Goal: Check status

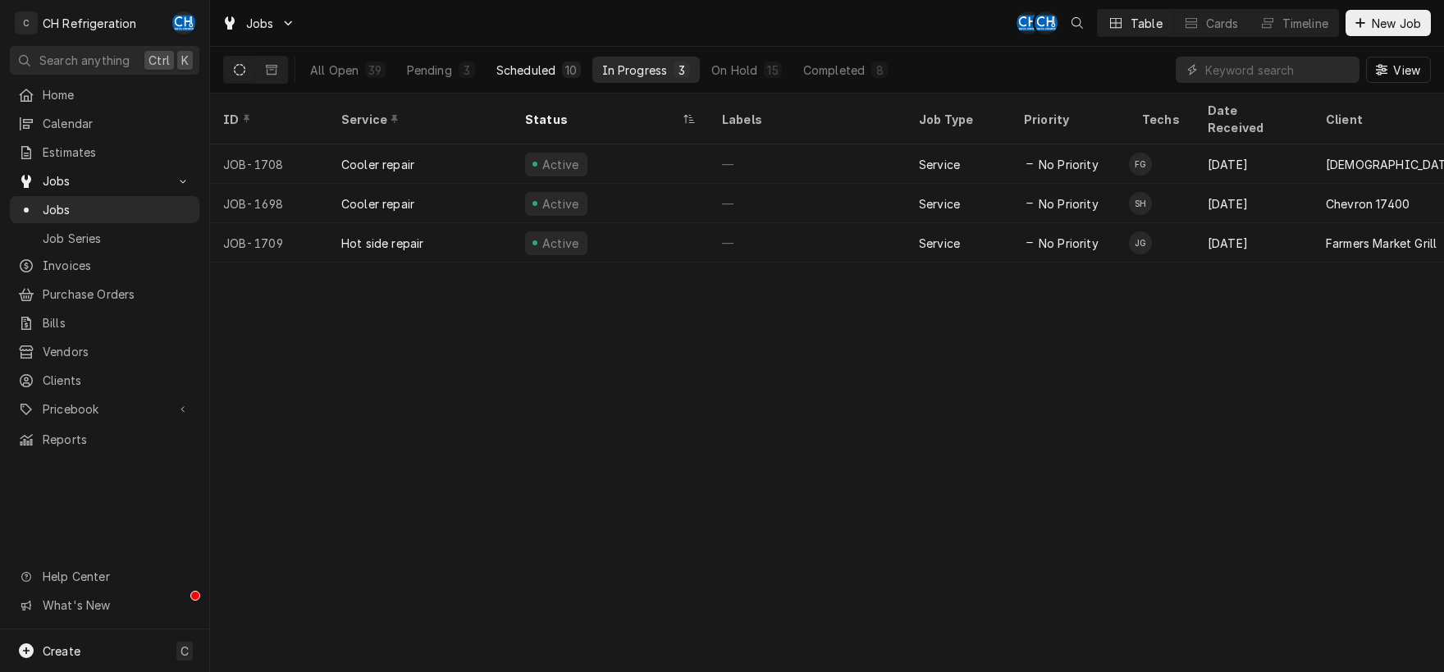
click at [541, 71] on div "Scheduled" at bounding box center [525, 70] width 59 height 17
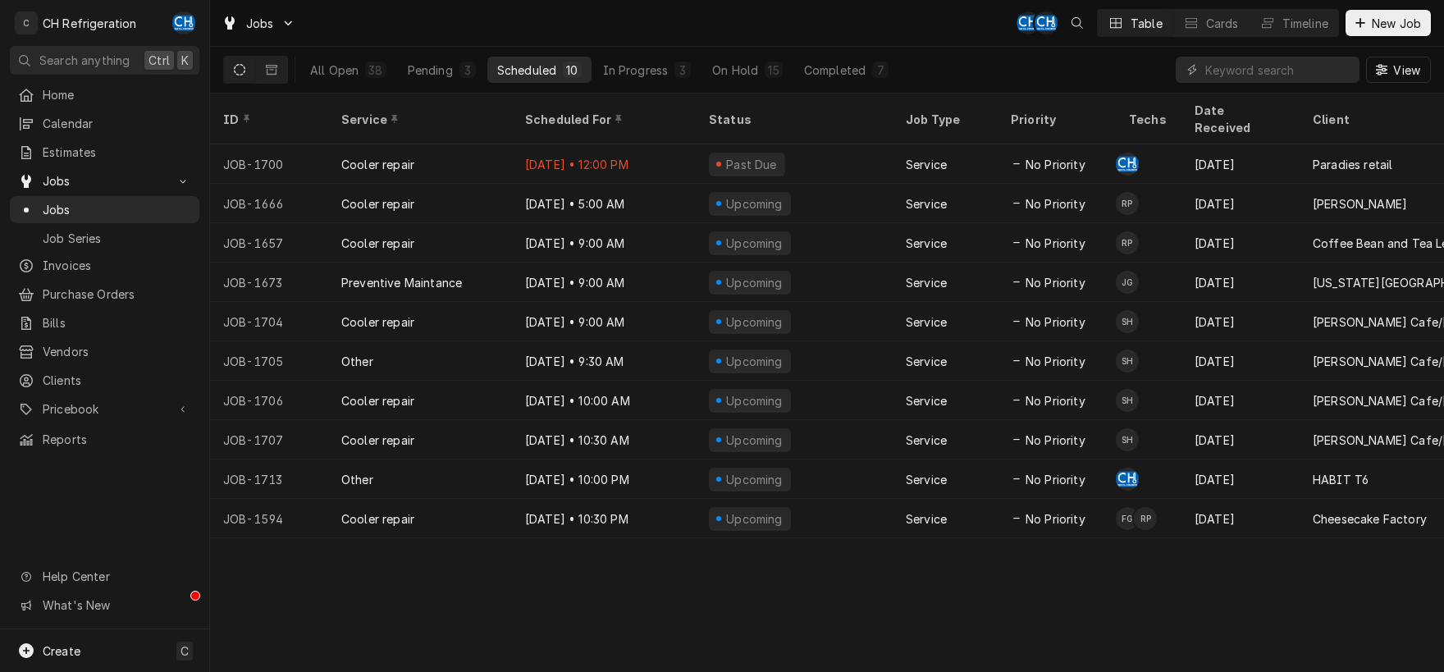
click at [922, 605] on div "ID Service Scheduled For Status Job Type Priority Techs Date Received Client Lo…" at bounding box center [827, 383] width 1234 height 578
click at [954, 536] on div "ID Service Scheduled For Status Job Type Priority Techs Date Received Client Lo…" at bounding box center [827, 383] width 1234 height 578
click at [269, 77] on button "Dynamic Content Wrapper" at bounding box center [271, 70] width 31 height 26
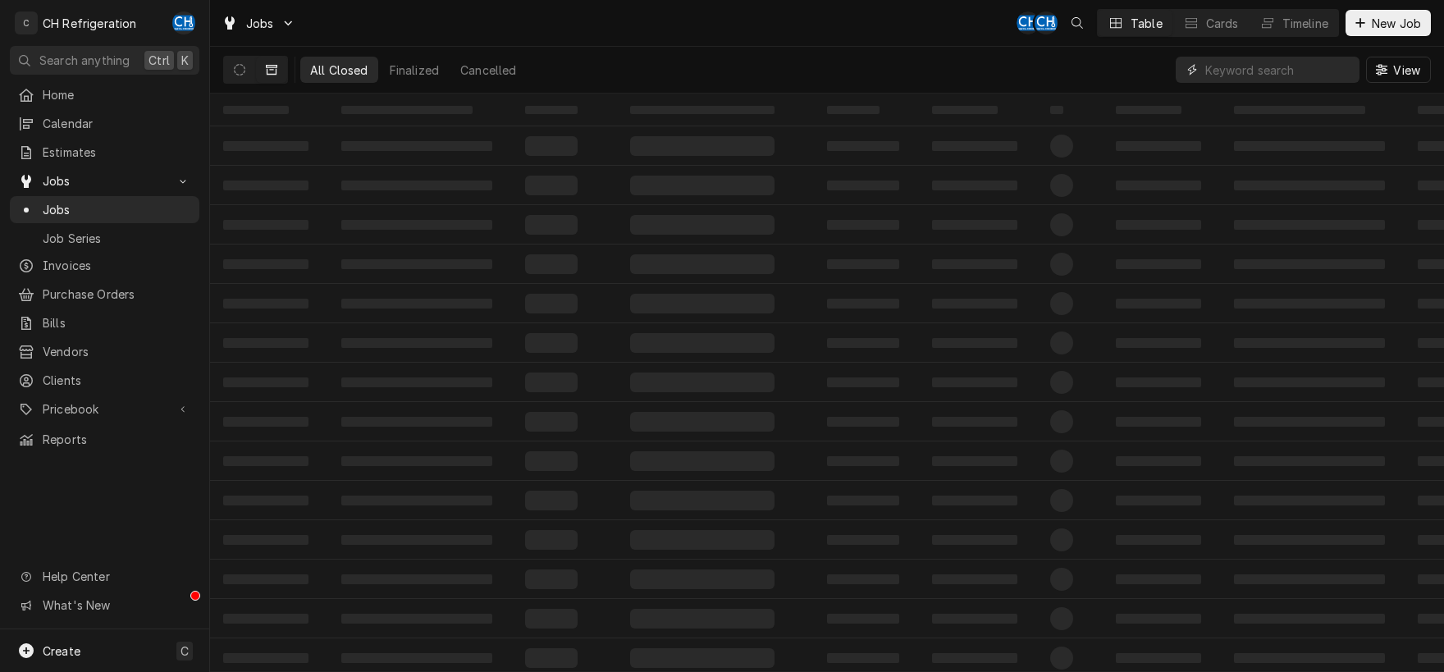
click at [1251, 75] on input "Dynamic Content Wrapper" at bounding box center [1278, 70] width 146 height 26
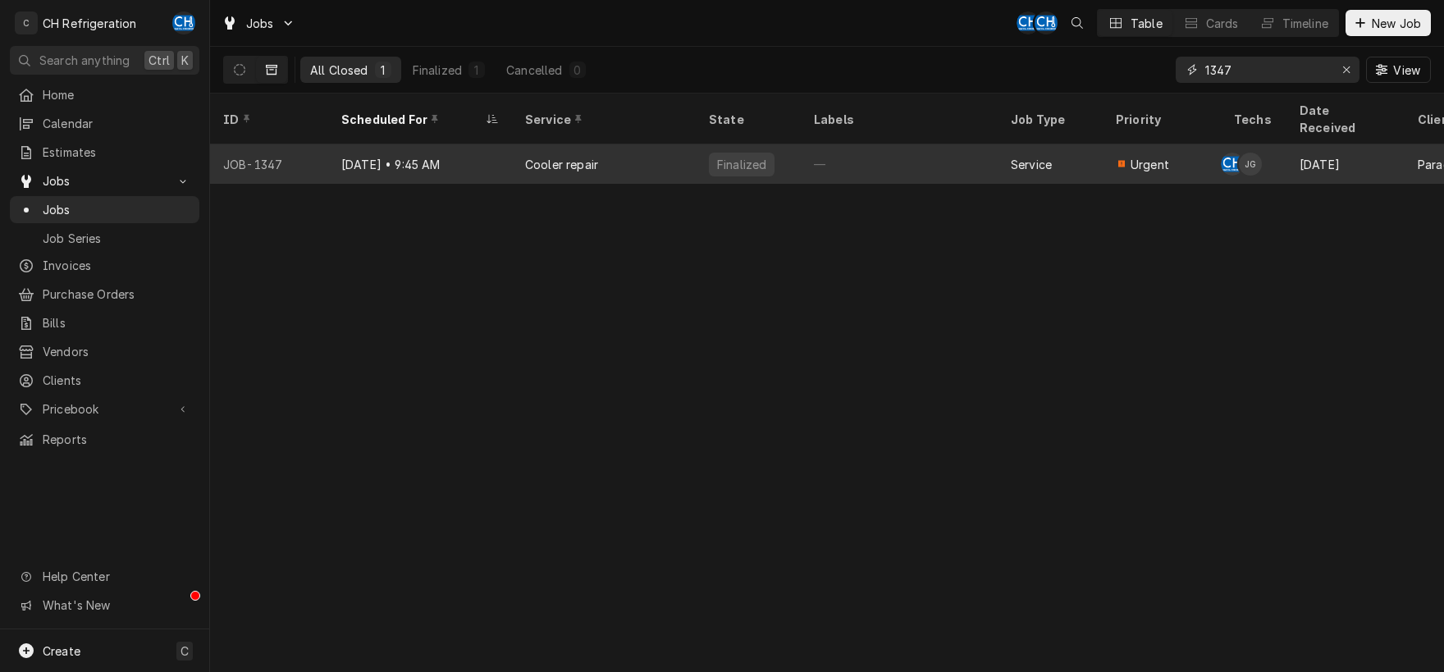
type input "1347"
click at [824, 144] on div "—" at bounding box center [899, 163] width 197 height 39
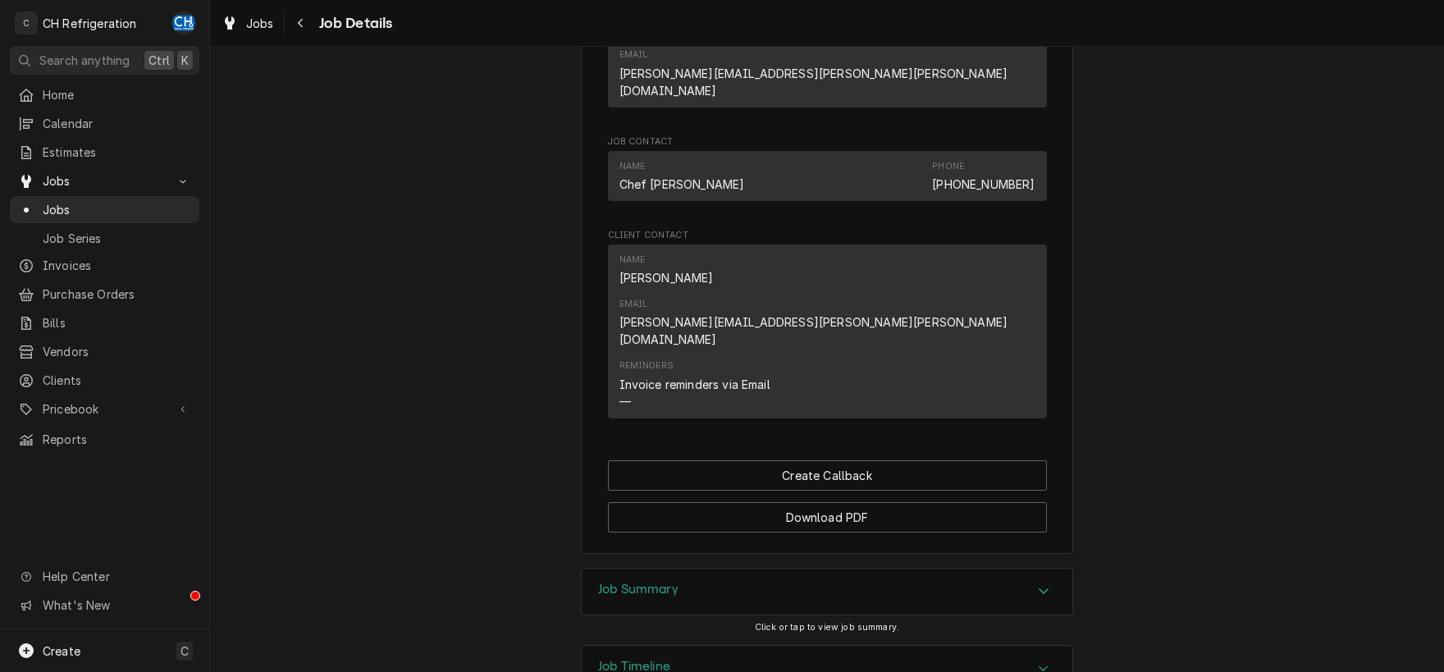
scroll to position [1079, 0]
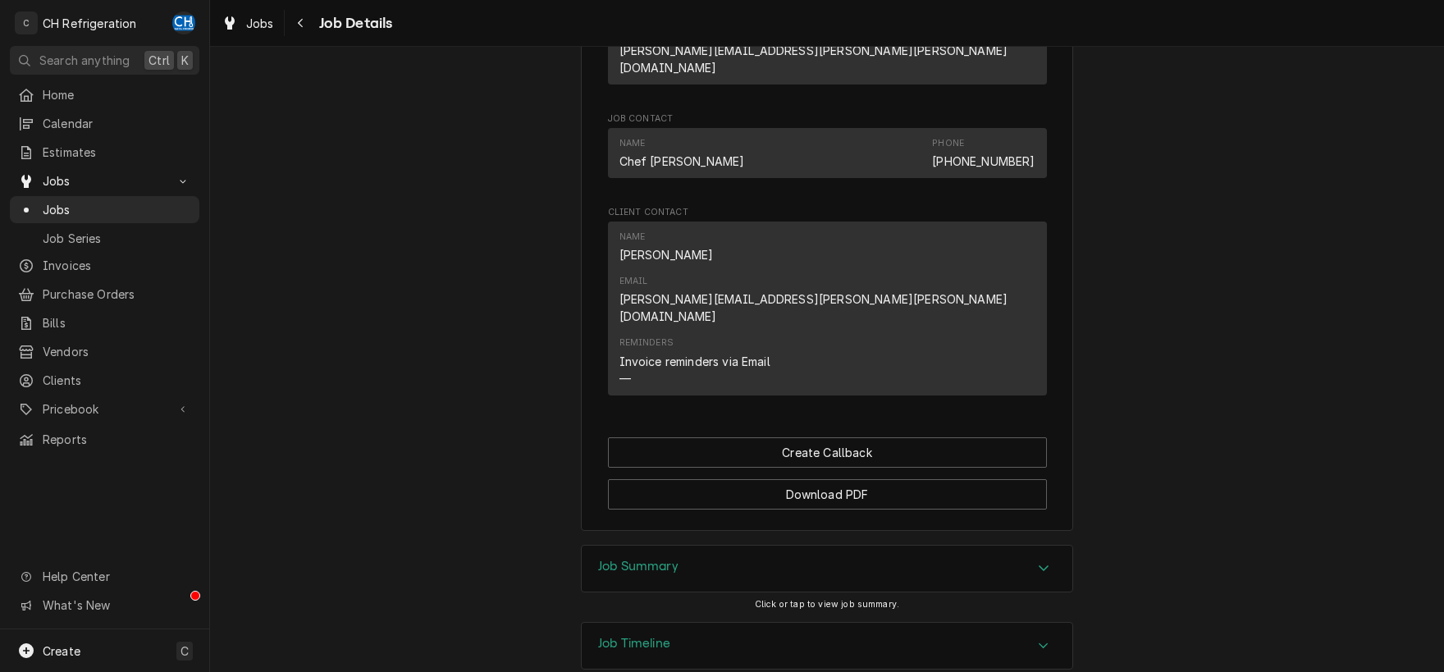
click at [1043, 561] on icon "Accordion Header" at bounding box center [1043, 567] width 11 height 13
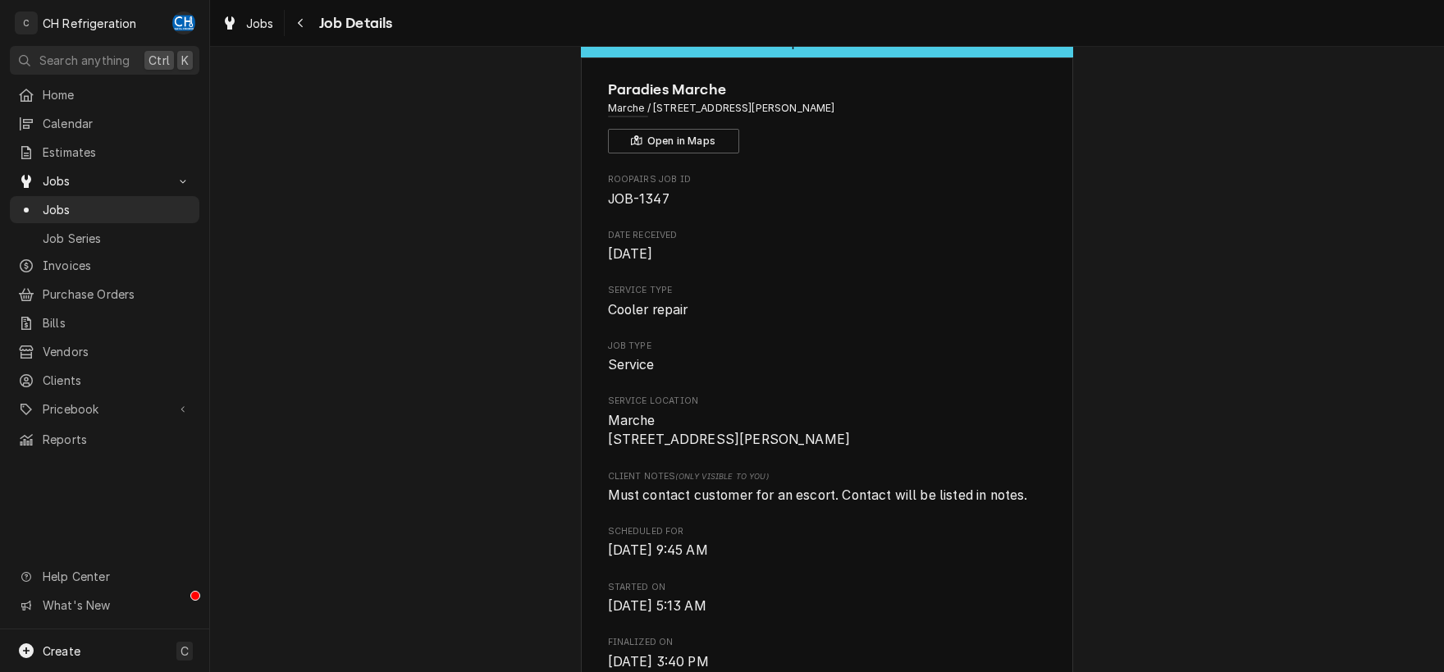
scroll to position [0, 0]
